Goal: Book appointment/travel/reservation

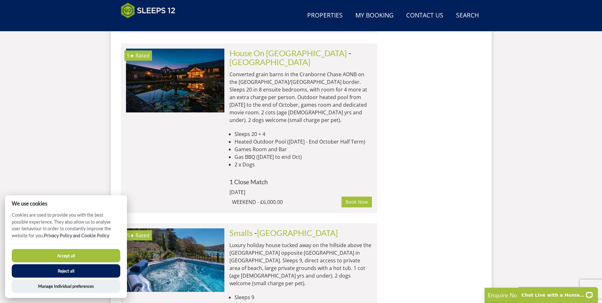
scroll to position [608, 0]
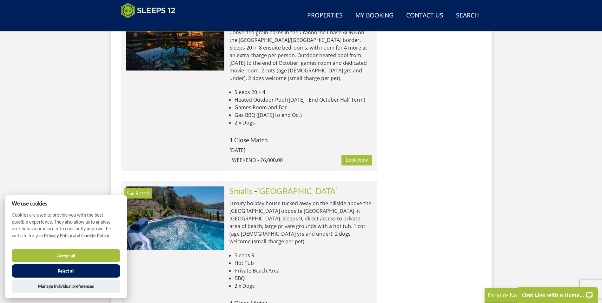
click at [77, 271] on button "Reject all" at bounding box center [66, 270] width 108 height 13
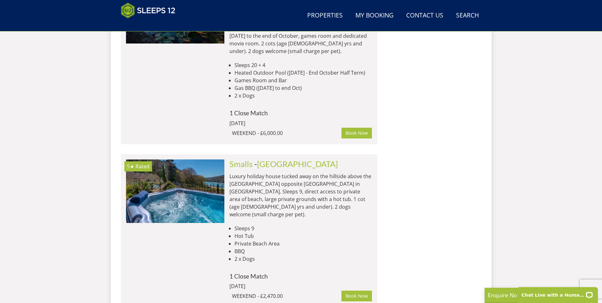
scroll to position [672, 0]
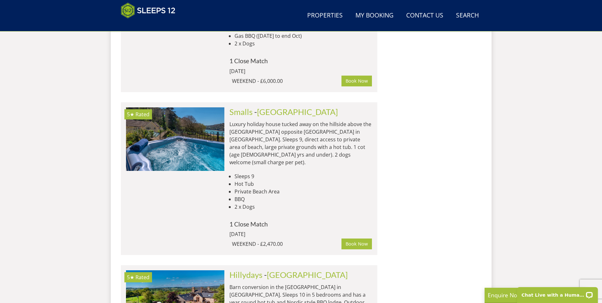
scroll to position [672, 0]
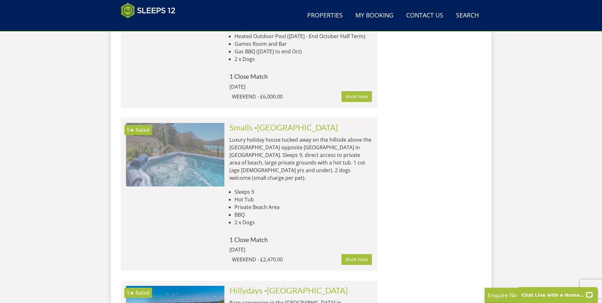
click at [157, 125] on img at bounding box center [175, 154] width 98 height 63
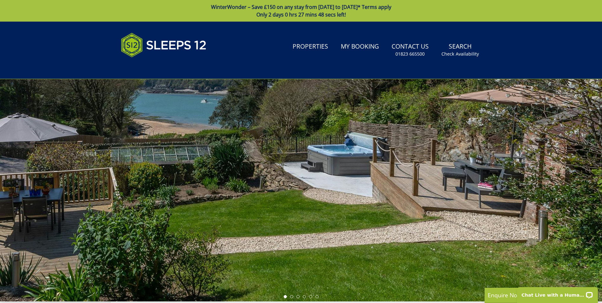
click at [567, 173] on div at bounding box center [301, 190] width 602 height 222
click at [580, 193] on div at bounding box center [301, 190] width 602 height 222
drag, startPoint x: 561, startPoint y: 199, endPoint x: 138, endPoint y: 182, distance: 423.5
click at [134, 181] on div at bounding box center [301, 190] width 602 height 222
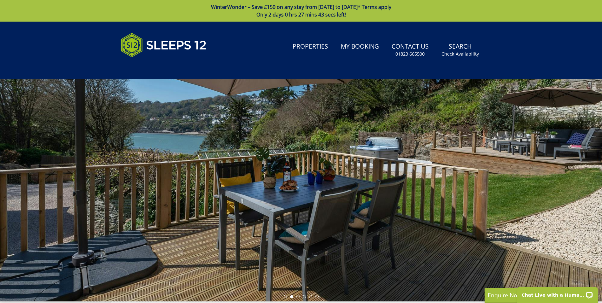
click at [571, 195] on div at bounding box center [301, 190] width 602 height 222
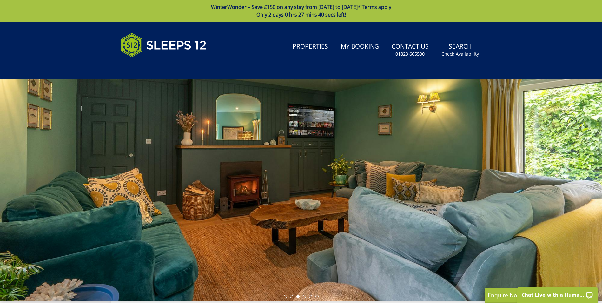
click at [582, 198] on div at bounding box center [301, 190] width 602 height 222
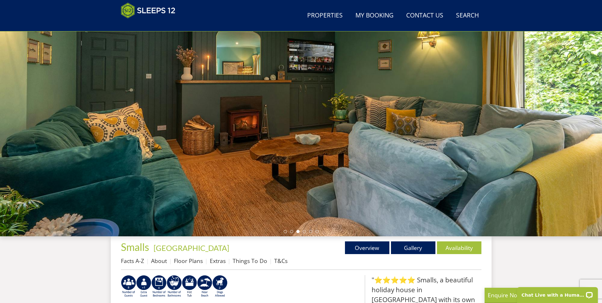
scroll to position [39, 0]
click at [519, 147] on div at bounding box center [301, 125] width 602 height 222
click at [412, 246] on link "Gallery" at bounding box center [413, 247] width 44 height 13
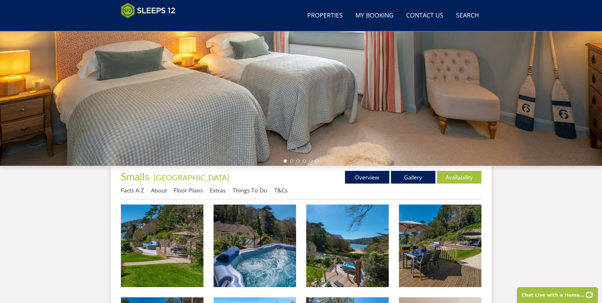
scroll to position [167, 0]
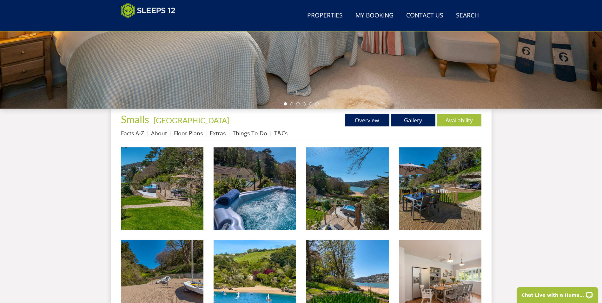
click at [184, 212] on img at bounding box center [162, 188] width 82 height 82
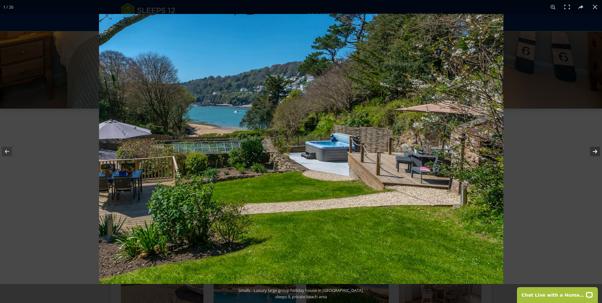
click at [593, 152] on button at bounding box center [590, 151] width 22 height 32
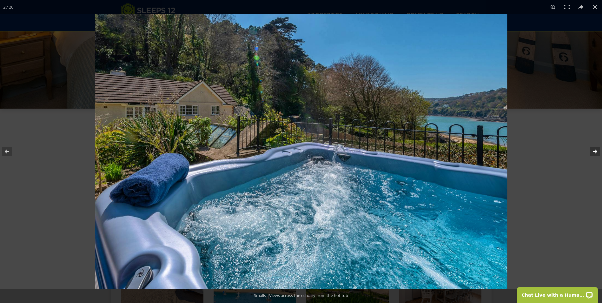
click at [593, 152] on button at bounding box center [590, 151] width 22 height 32
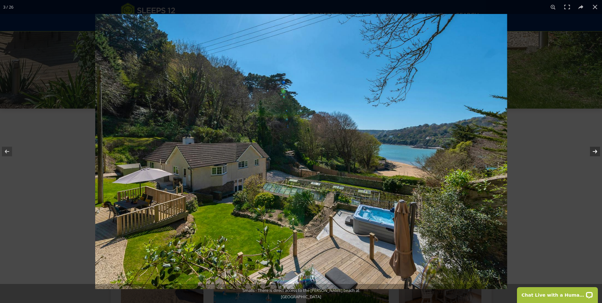
click at [592, 154] on button at bounding box center [590, 151] width 22 height 32
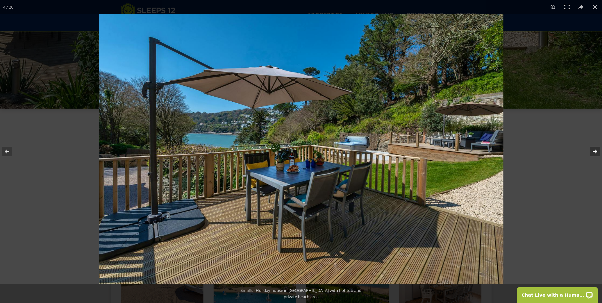
click at [592, 154] on button at bounding box center [590, 151] width 22 height 32
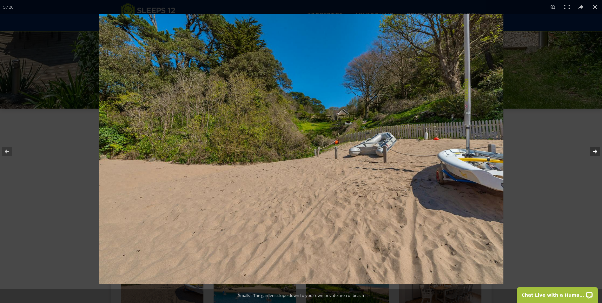
click at [592, 154] on button at bounding box center [590, 151] width 22 height 32
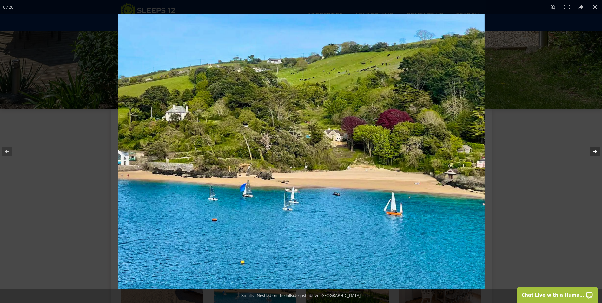
click at [592, 154] on button at bounding box center [590, 151] width 22 height 32
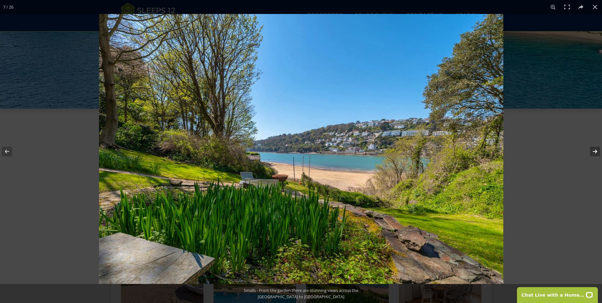
click at [592, 154] on button at bounding box center [590, 151] width 22 height 32
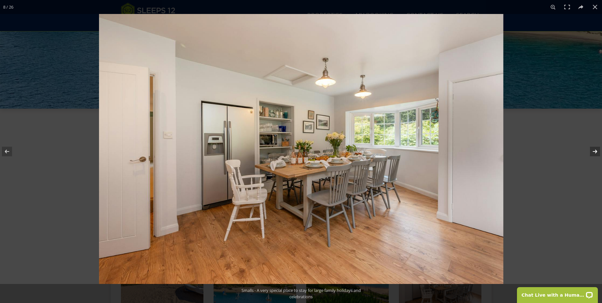
click at [592, 154] on button at bounding box center [590, 151] width 22 height 32
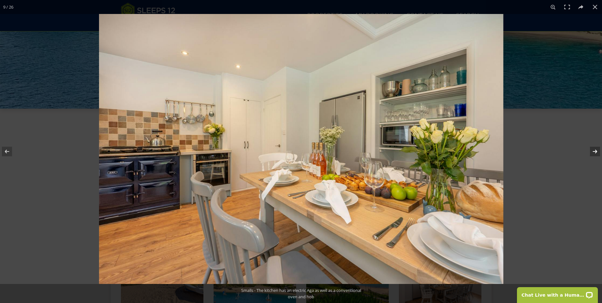
click at [592, 154] on button at bounding box center [590, 151] width 22 height 32
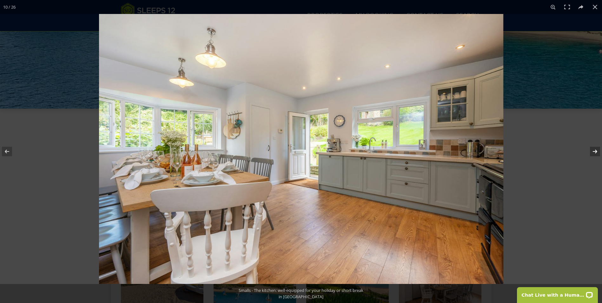
click at [592, 154] on button at bounding box center [590, 151] width 22 height 32
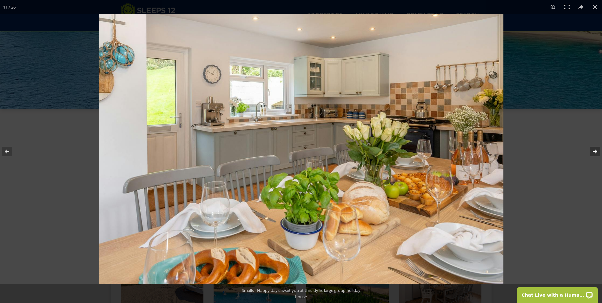
click at [592, 154] on button at bounding box center [590, 151] width 22 height 32
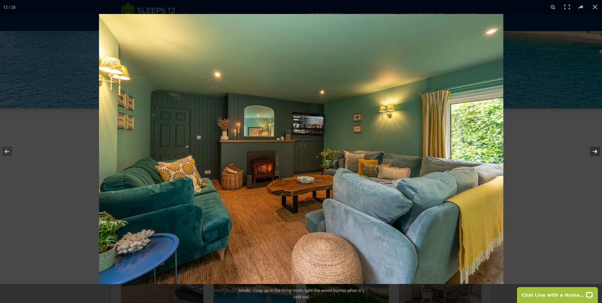
click at [592, 154] on button at bounding box center [590, 151] width 22 height 32
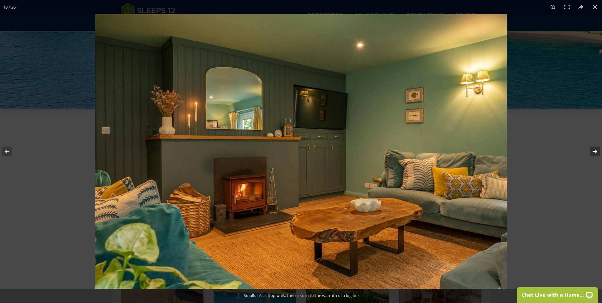
click at [592, 154] on button at bounding box center [590, 151] width 22 height 32
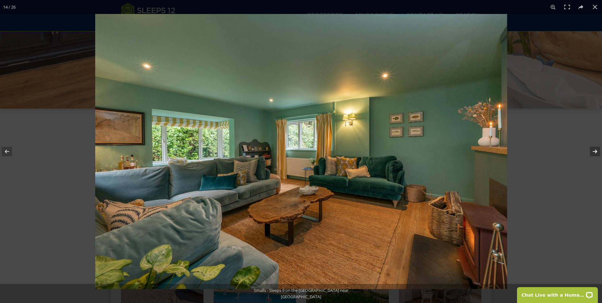
click at [592, 154] on button at bounding box center [590, 151] width 22 height 32
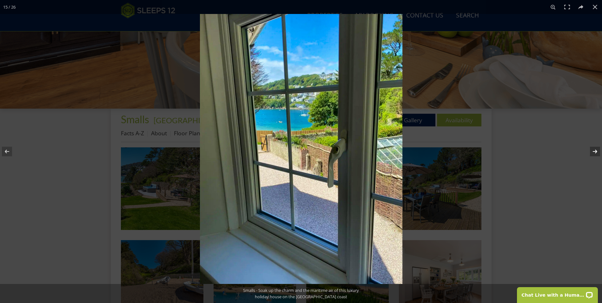
click at [592, 154] on button at bounding box center [590, 151] width 22 height 32
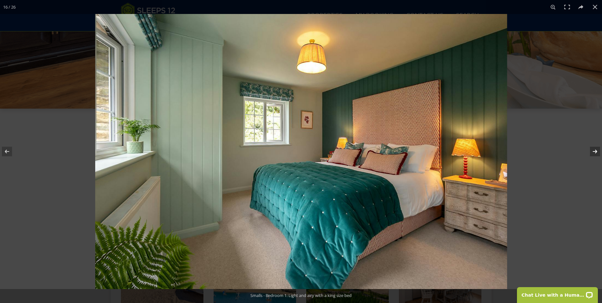
click at [593, 154] on button at bounding box center [590, 151] width 22 height 32
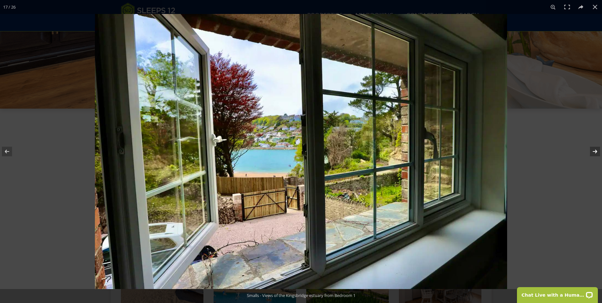
click at [593, 154] on button at bounding box center [590, 151] width 22 height 32
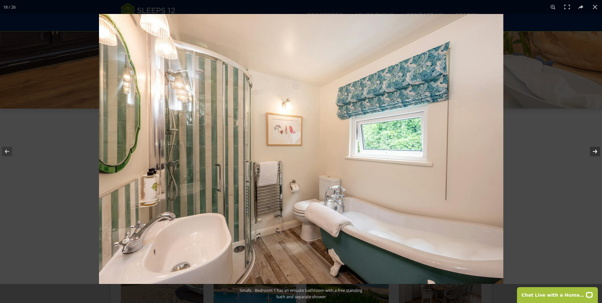
click at [593, 154] on button at bounding box center [590, 151] width 22 height 32
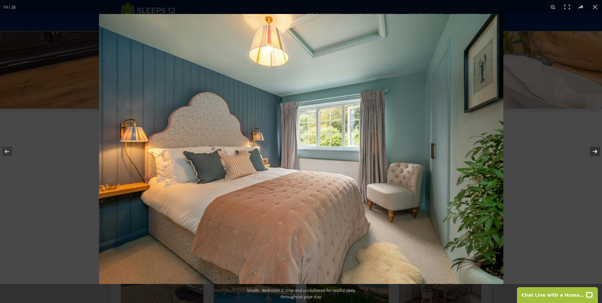
click at [593, 154] on button at bounding box center [590, 151] width 22 height 32
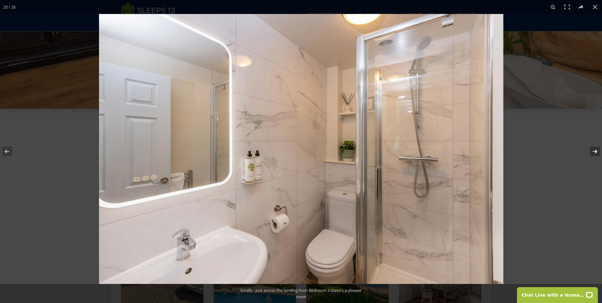
click at [593, 155] on button at bounding box center [590, 151] width 22 height 32
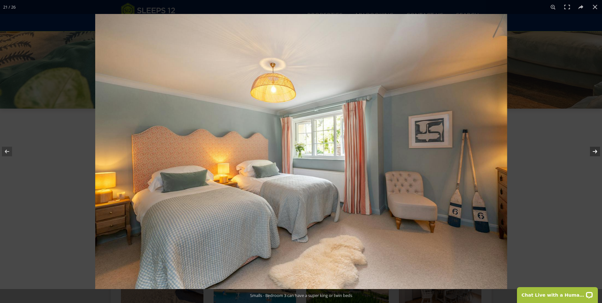
click at [593, 155] on button at bounding box center [590, 151] width 22 height 32
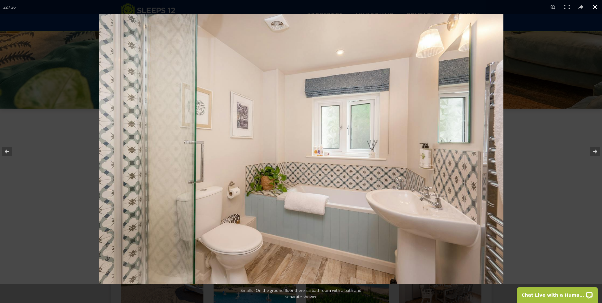
click at [595, 8] on button at bounding box center [595, 7] width 14 height 14
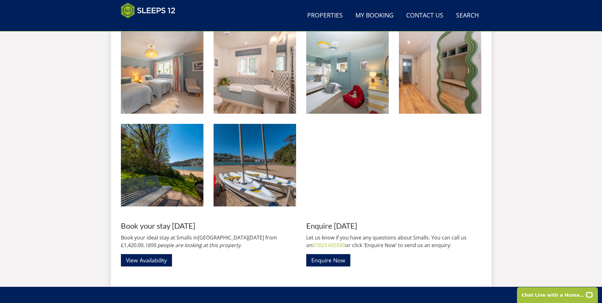
scroll to position [807, 0]
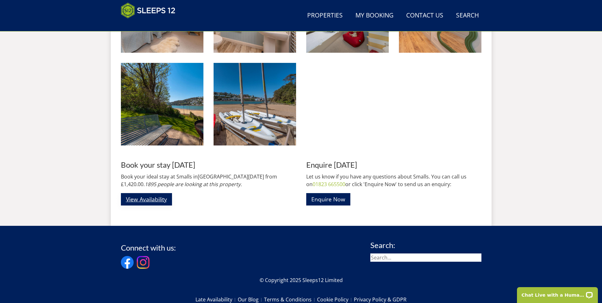
click at [163, 203] on link "View Availability" at bounding box center [146, 199] width 51 height 12
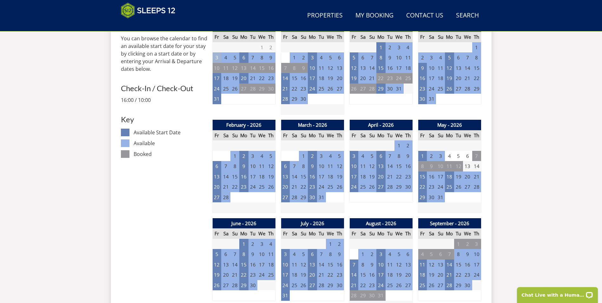
scroll to position [323, 0]
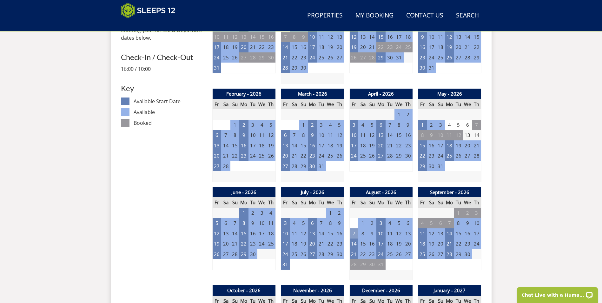
click at [353, 231] on td "7" at bounding box center [353, 233] width 9 height 10
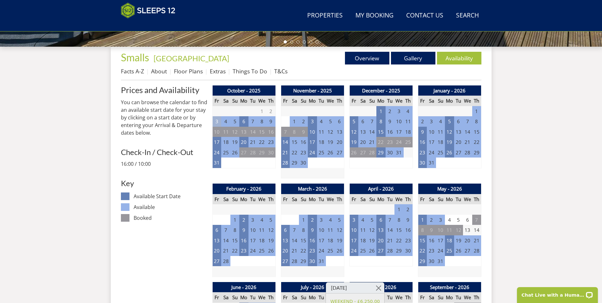
scroll to position [228, 0]
